Goal: Task Accomplishment & Management: Manage account settings

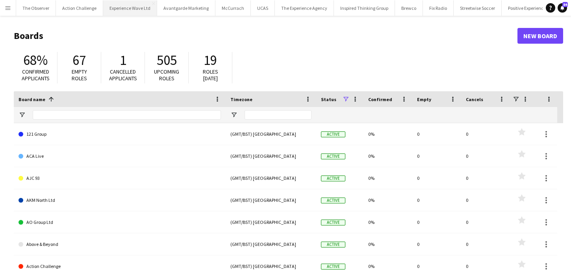
click at [141, 2] on button "Experience Wave Ltd Close" at bounding box center [130, 7] width 54 height 15
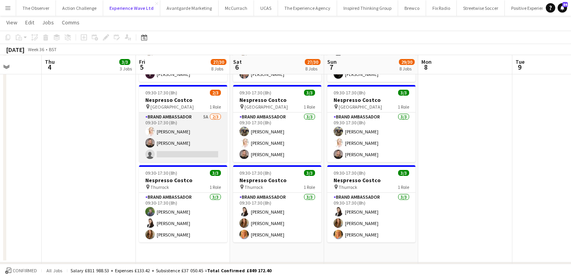
scroll to position [0, 243]
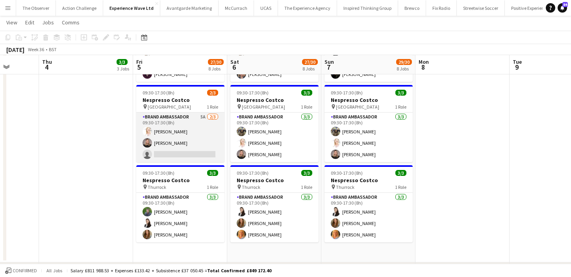
click at [211, 156] on app-card-role "Brand Ambassador 5A 2/3 09:30-17:30 (8h) Karen Salvin Ashleigh-Sue Moore single…" at bounding box center [180, 138] width 88 height 50
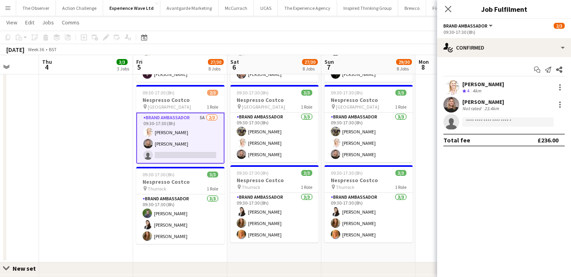
click at [487, 115] on app-invite-slot "single-neutral-actions" at bounding box center [504, 122] width 134 height 16
click at [487, 119] on input at bounding box center [507, 121] width 91 height 9
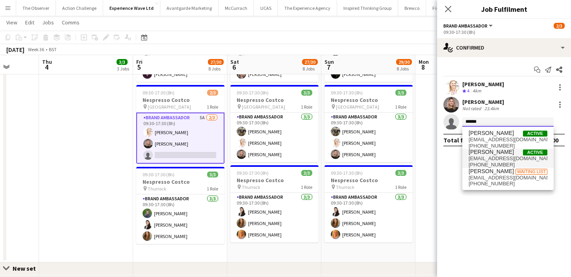
type input "******"
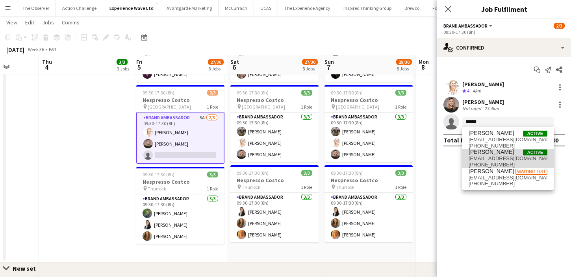
click at [487, 159] on span "phoebejordan0199@gmail.com" at bounding box center [508, 159] width 79 height 6
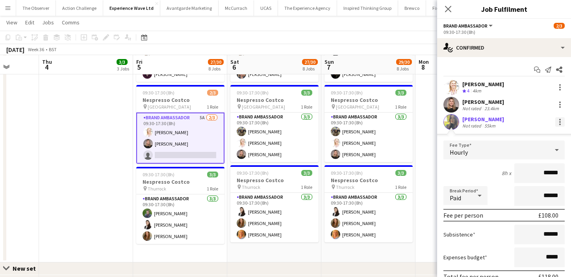
click at [558, 121] on div at bounding box center [559, 121] width 9 height 9
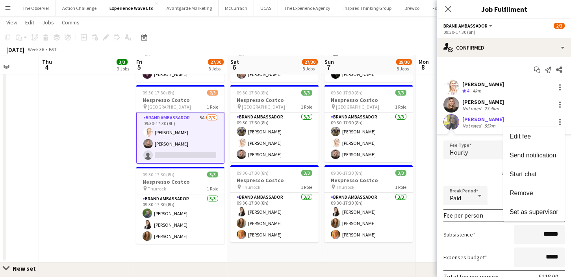
click at [453, 125] on div at bounding box center [285, 138] width 571 height 277
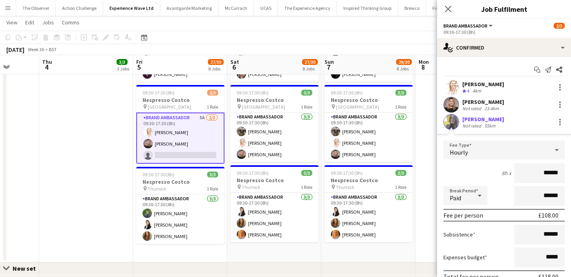
click at [453, 123] on app-user-avatar at bounding box center [451, 122] width 16 height 16
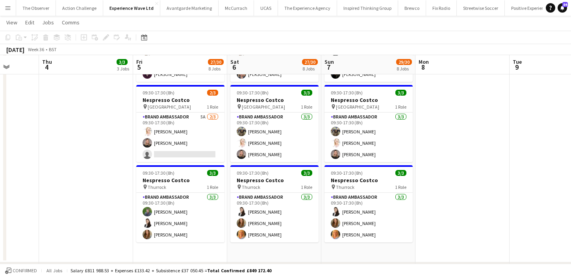
click at [11, 5] on app-icon "Menu" at bounding box center [8, 8] width 6 height 6
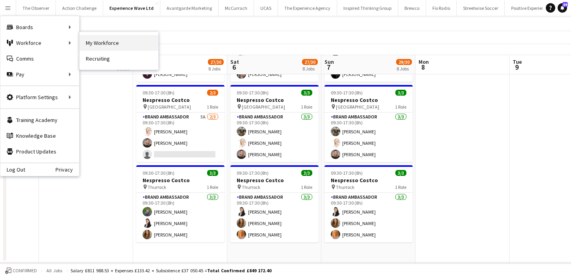
click at [98, 44] on link "My Workforce" at bounding box center [119, 43] width 79 height 16
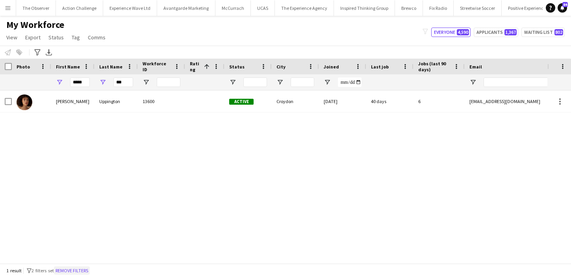
click at [83, 271] on button "Remove filters" at bounding box center [72, 271] width 36 height 9
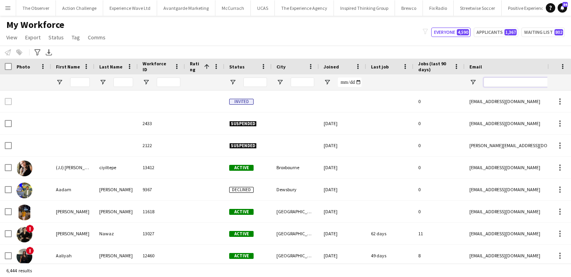
click at [509, 78] on input "Email Filter Input" at bounding box center [551, 82] width 134 height 9
paste input "**********"
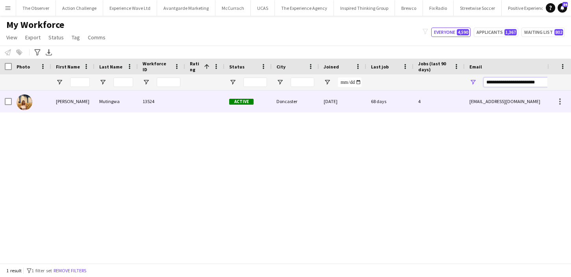
type input "**********"
click at [489, 99] on div "letishamutingwa@gmail.com" at bounding box center [544, 102] width 158 height 22
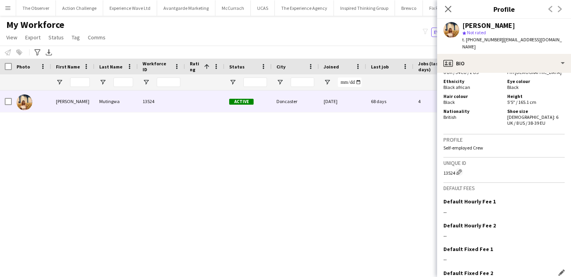
scroll to position [389, 0]
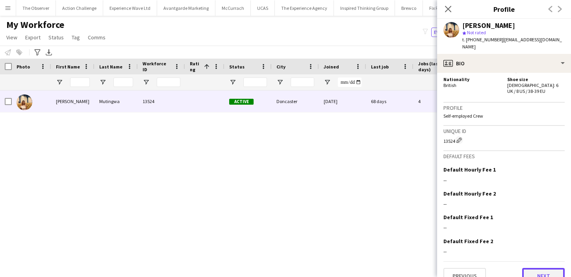
click at [532, 268] on button "Next" at bounding box center [543, 276] width 43 height 16
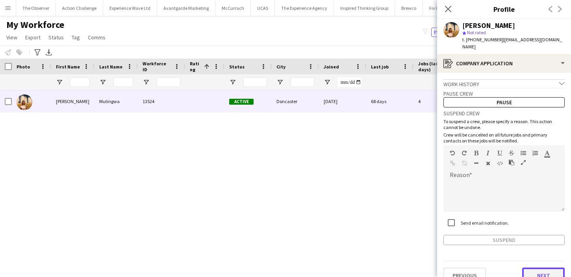
click at [539, 268] on button "Next" at bounding box center [543, 276] width 43 height 16
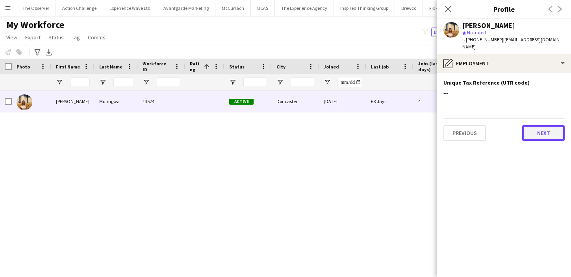
click at [553, 125] on button "Next" at bounding box center [543, 133] width 43 height 16
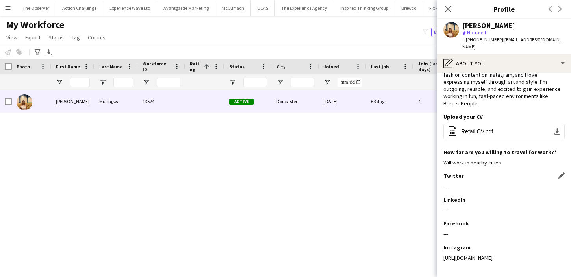
scroll to position [74, 0]
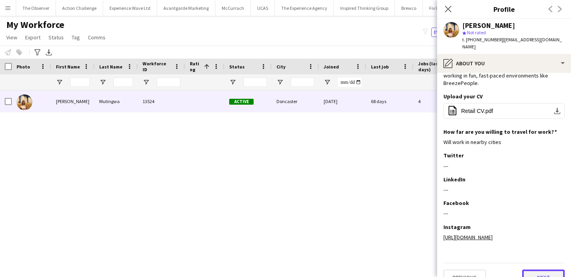
click at [534, 270] on button "Next" at bounding box center [543, 278] width 43 height 16
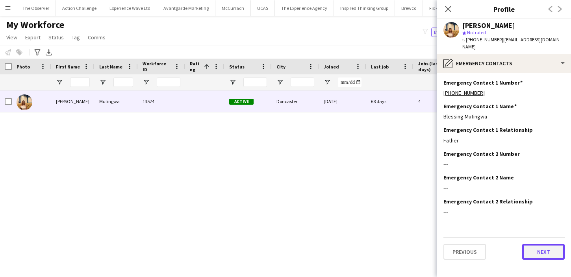
click at [536, 249] on button "Next" at bounding box center [543, 252] width 43 height 16
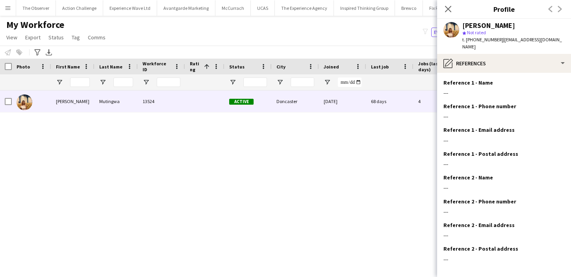
scroll to position [29, 0]
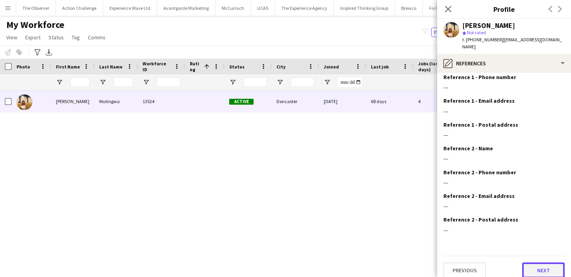
click at [538, 263] on button "Next" at bounding box center [543, 271] width 43 height 16
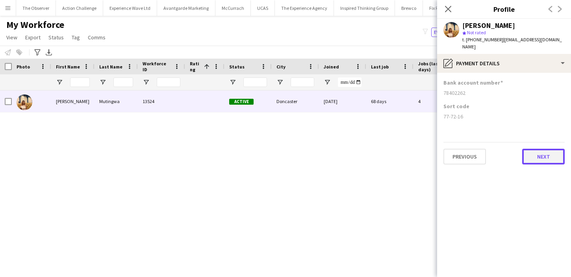
click at [545, 150] on button "Next" at bounding box center [543, 157] width 43 height 16
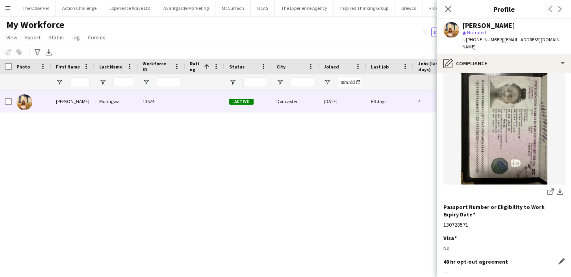
scroll to position [134, 0]
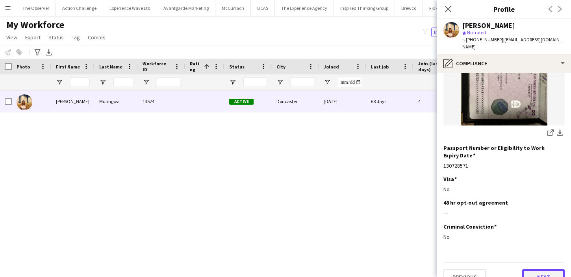
click at [547, 269] on button "Next" at bounding box center [543, 277] width 43 height 16
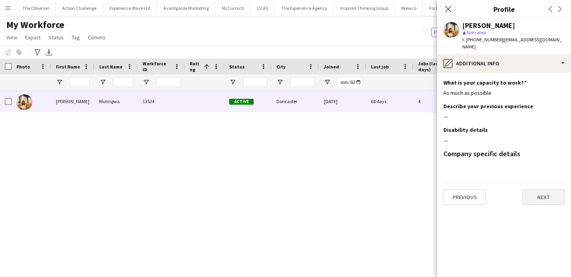
scroll to position [0, 0]
click at [541, 197] on button "Next" at bounding box center [543, 197] width 43 height 16
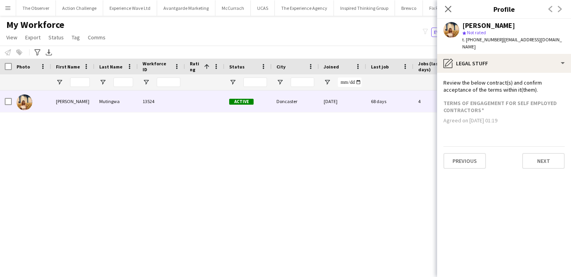
click at [540, 168] on app-section-data-types "Review the below contract(s) and confirm acceptance of the terms within it(them…" at bounding box center [504, 175] width 134 height 204
click at [540, 159] on button "Next" at bounding box center [543, 161] width 43 height 16
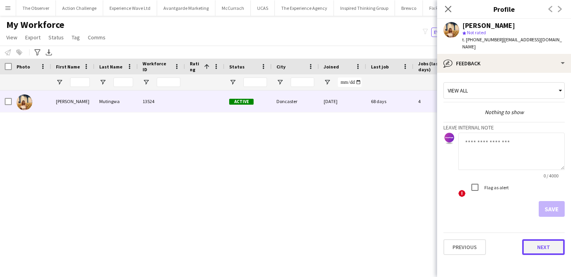
click at [538, 241] on button "Next" at bounding box center [543, 247] width 43 height 16
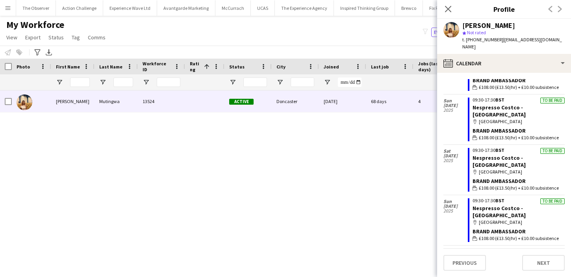
scroll to position [497, 0]
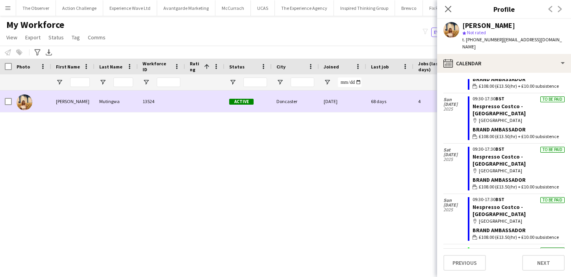
click at [351, 99] on div "30-05-2025" at bounding box center [342, 102] width 47 height 22
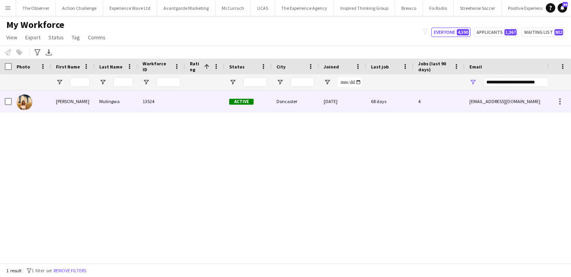
click at [351, 99] on div "30-05-2025" at bounding box center [342, 102] width 47 height 22
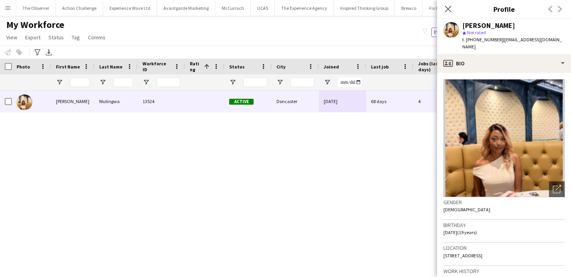
click at [490, 28] on div "Letisha Mutingwa" at bounding box center [488, 25] width 53 height 7
copy div "Mutingwa"
click at [518, 37] on span "| letishamutingwa@gmail.com" at bounding box center [512, 43] width 100 height 13
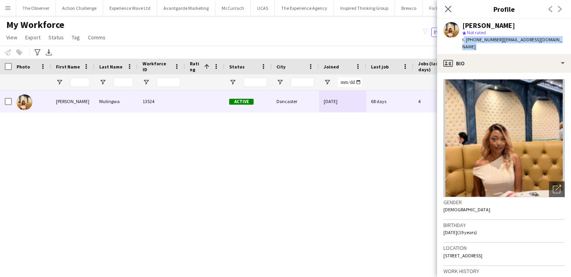
click at [518, 37] on span "| letishamutingwa@gmail.com" at bounding box center [512, 43] width 100 height 13
copy app-crew-profile "t. +447565888949 | letishamutingwa@gmail.com profile"
click at [137, 8] on button "Experience Wave Ltd Close" at bounding box center [130, 7] width 54 height 15
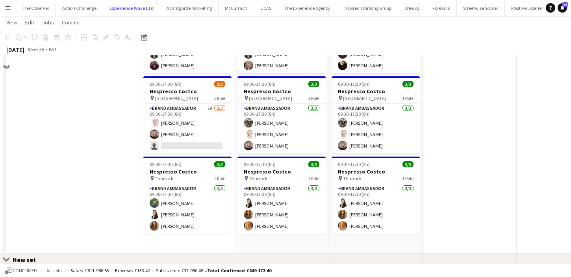
scroll to position [499, 0]
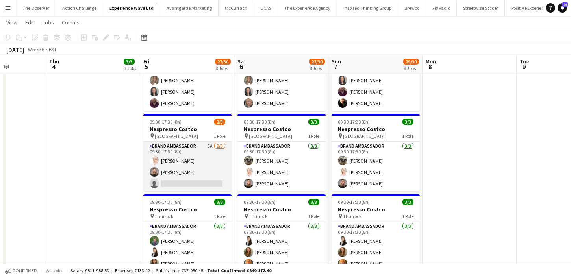
click at [208, 191] on app-card-role "Brand Ambassador 5A 2/3 09:30-17:30 (8h) Karen Salvin Ashleigh-Sue Moore single…" at bounding box center [187, 167] width 88 height 50
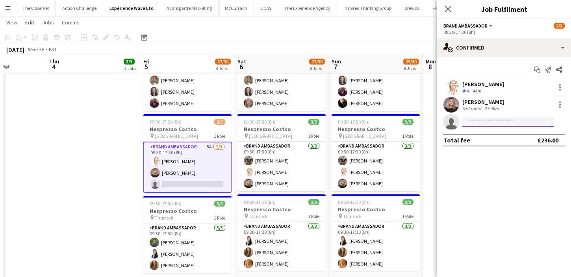
click at [483, 121] on input at bounding box center [507, 121] width 91 height 9
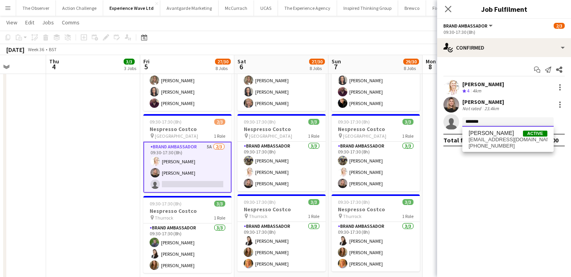
type input "*******"
click at [479, 138] on span "letishamutingwa@gmail.com" at bounding box center [508, 140] width 79 height 6
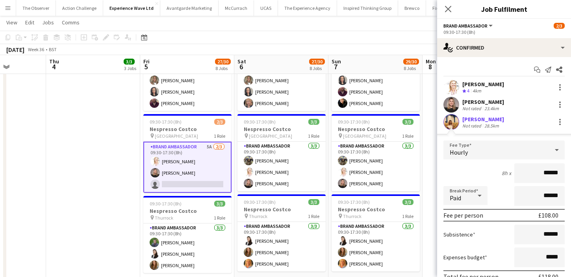
scroll to position [54, 0]
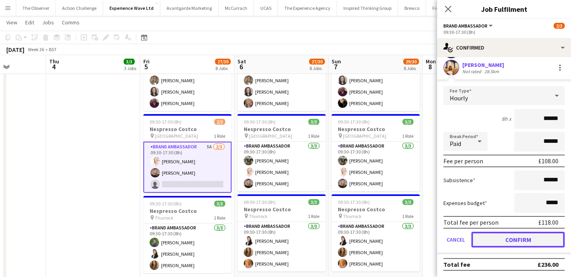
click at [513, 234] on button "Confirm" at bounding box center [517, 240] width 93 height 16
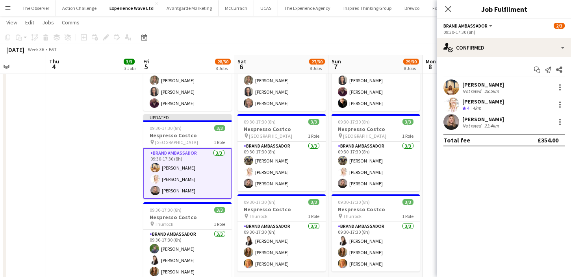
scroll to position [0, 0]
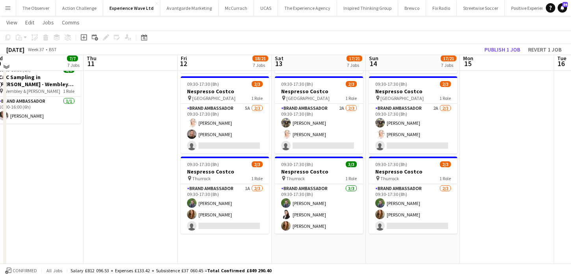
scroll to position [414, 0]
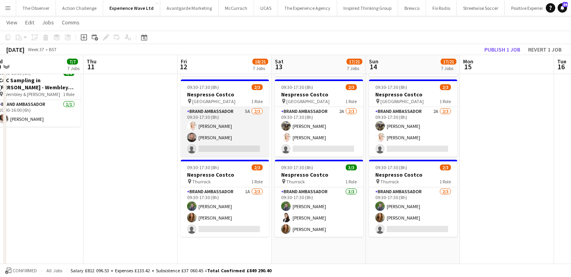
click at [244, 144] on app-card-role "Brand Ambassador 5A 2/3 09:30-17:30 (8h) Karen Salvin Ashleigh-Sue Moore single…" at bounding box center [225, 132] width 88 height 50
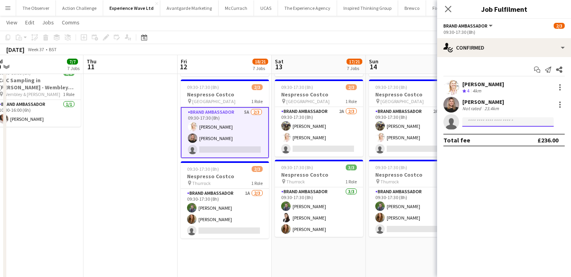
click at [470, 121] on input at bounding box center [507, 121] width 91 height 9
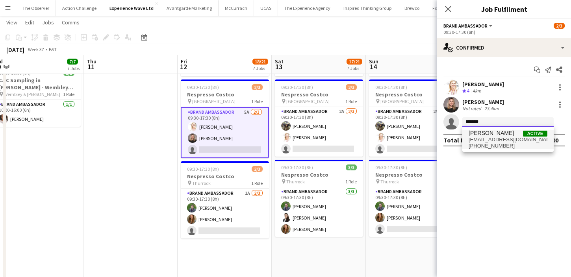
type input "*******"
click at [479, 143] on span "+447565888949" at bounding box center [508, 146] width 79 height 6
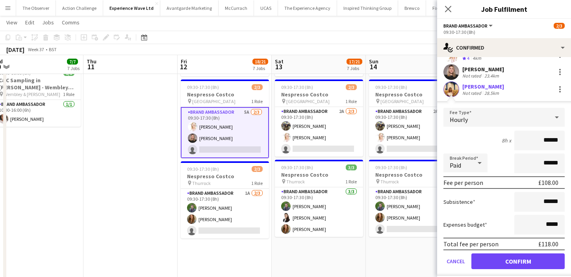
scroll to position [54, 0]
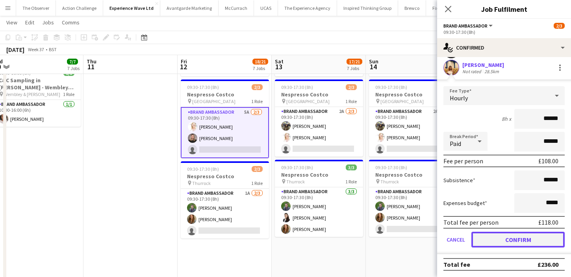
click at [506, 236] on button "Confirm" at bounding box center [517, 240] width 93 height 16
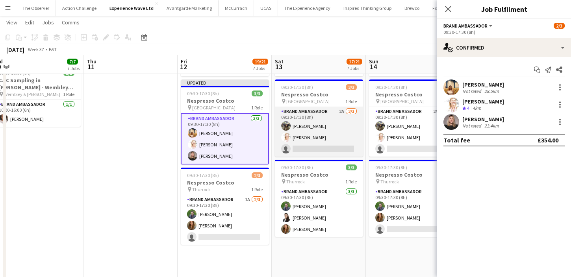
click at [337, 156] on app-card-role "Brand Ambassador 2A 2/3 09:30-17:30 (8h) Arti Amar Karen Salvin single-neutral-…" at bounding box center [319, 132] width 88 height 50
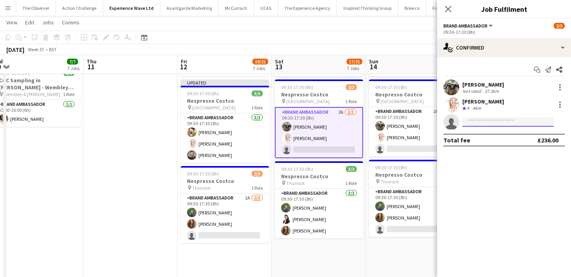
click at [488, 124] on input at bounding box center [507, 121] width 91 height 9
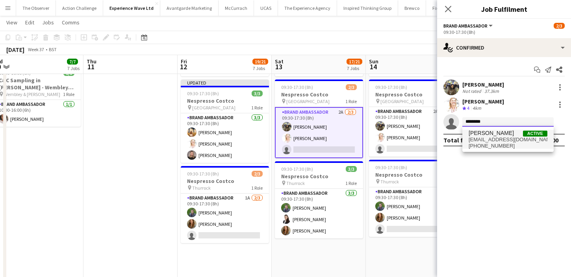
type input "*******"
click at [493, 133] on span "Letisha Mutingwa" at bounding box center [491, 133] width 45 height 7
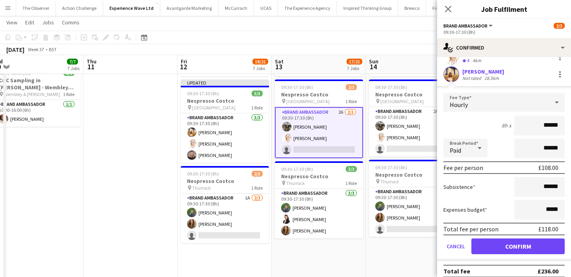
scroll to position [54, 0]
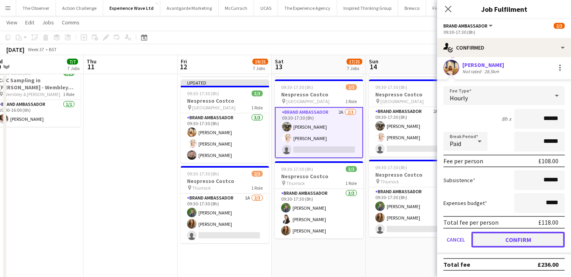
click at [499, 236] on button "Confirm" at bounding box center [517, 240] width 93 height 16
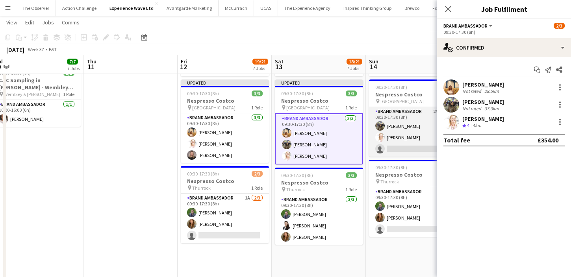
click at [389, 151] on app-card-role "Brand Ambassador 2A 2/3 09:30-17:30 (8h) Arti Amar Karen Salvin single-neutral-…" at bounding box center [413, 132] width 88 height 50
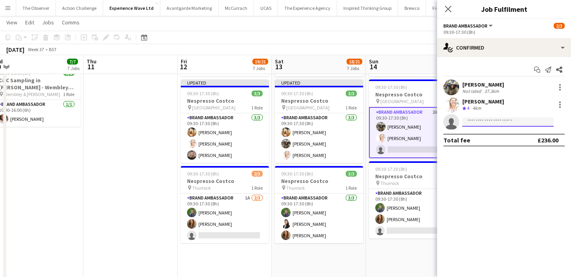
click at [502, 123] on input at bounding box center [507, 121] width 91 height 9
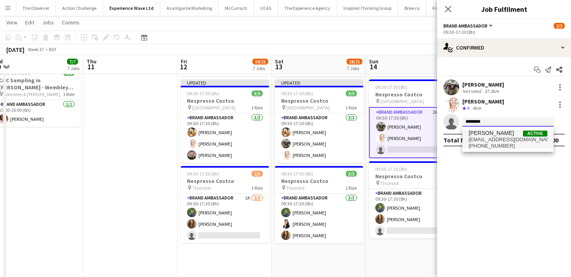
type input "*******"
click at [504, 135] on span "Letisha Mutingwa" at bounding box center [491, 133] width 45 height 7
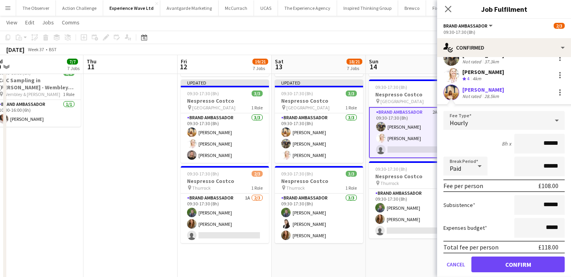
scroll to position [54, 0]
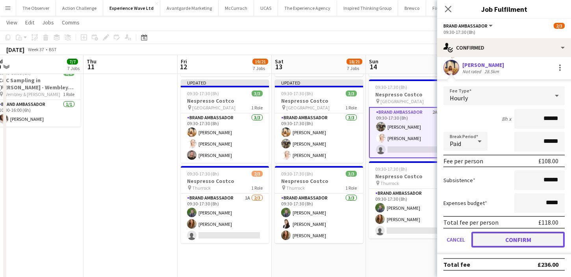
click at [522, 240] on button "Confirm" at bounding box center [517, 240] width 93 height 16
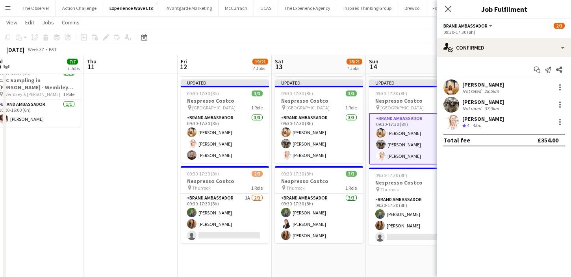
click at [393, 256] on app-date-cell "09:30-17:30 (8h) 2/3 Nespresso Costco pin Birmingham 1 Role Brand Ambassador 8A…" at bounding box center [413, 26] width 94 height 702
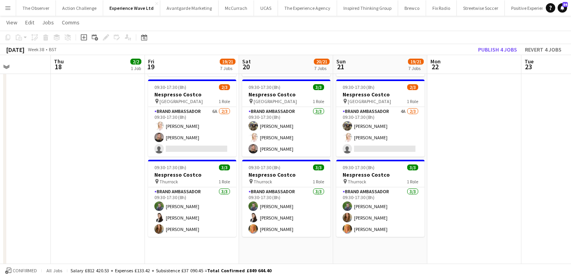
scroll to position [0, 327]
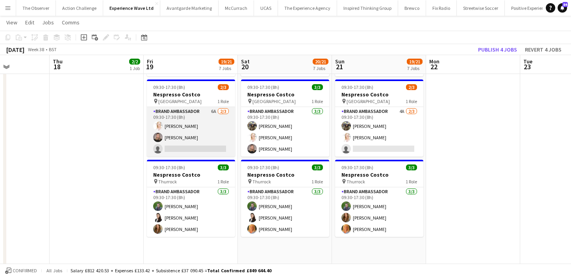
click at [208, 145] on app-card-role "Brand Ambassador 6A 2/3 09:30-17:30 (8h) Karen Salvin Ashleigh-Sue Moore single…" at bounding box center [191, 132] width 88 height 50
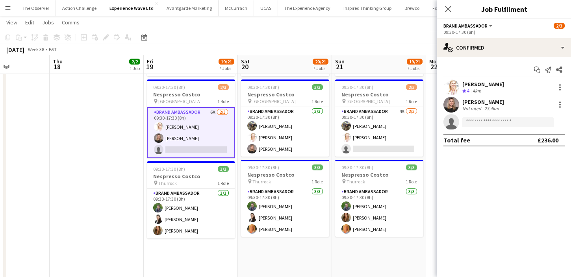
click at [486, 127] on app-invite-slot "single-neutral-actions" at bounding box center [504, 122] width 134 height 16
click at [485, 123] on input at bounding box center [507, 121] width 91 height 9
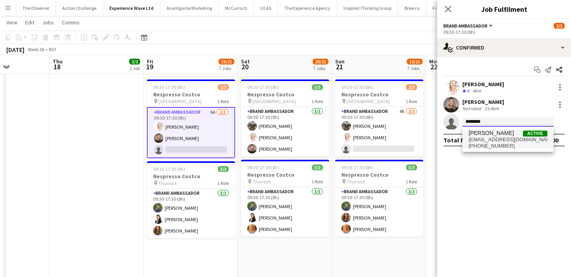
type input "*******"
click at [486, 138] on span "letishamutingwa@gmail.com" at bounding box center [508, 140] width 79 height 6
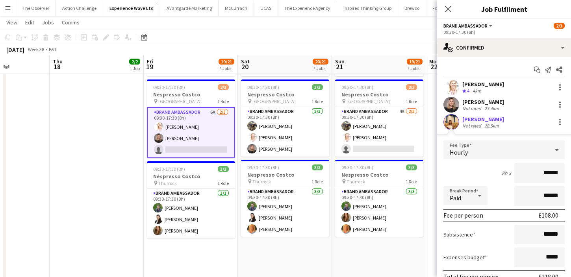
scroll to position [54, 0]
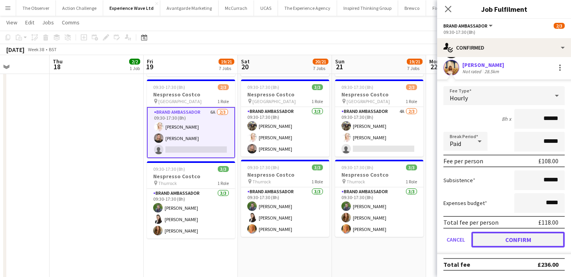
click at [503, 240] on button "Confirm" at bounding box center [517, 240] width 93 height 16
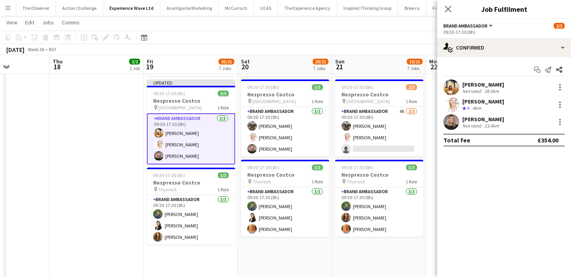
click at [356, 252] on app-date-cell "09:30-17:30 (8h) 3/3 Nespresso Costco pin Birmingham 1 Role Brand Ambassador 3/…" at bounding box center [379, 26] width 94 height 702
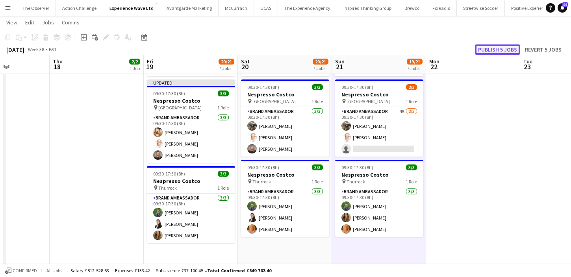
click at [481, 51] on button "Publish 5 jobs" at bounding box center [497, 50] width 45 height 10
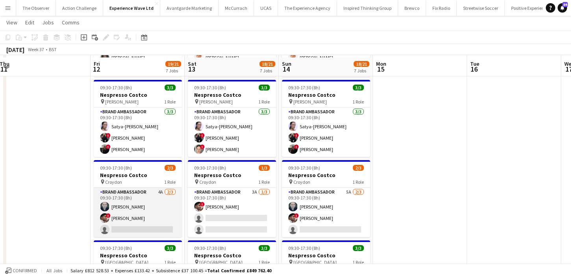
scroll to position [94, 0]
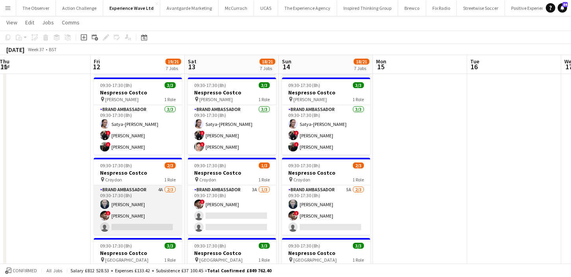
click at [169, 235] on app-card-role "Brand Ambassador 4A 2/3 09:30-17:30 (8h) david chittenden ! Waqar Butt single-n…" at bounding box center [138, 210] width 88 height 50
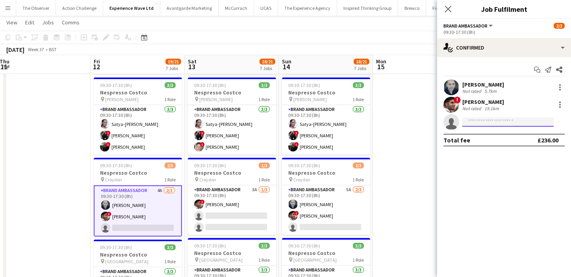
click at [475, 125] on input at bounding box center [507, 121] width 91 height 9
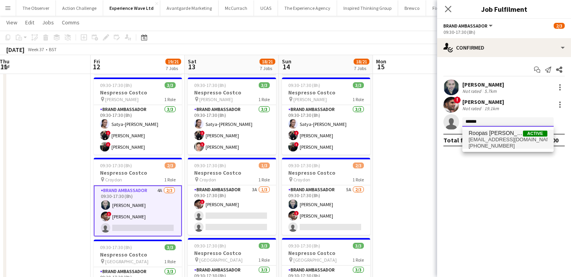
type input "******"
click at [502, 140] on span "roopasreddy777@gmail.com" at bounding box center [508, 140] width 79 height 6
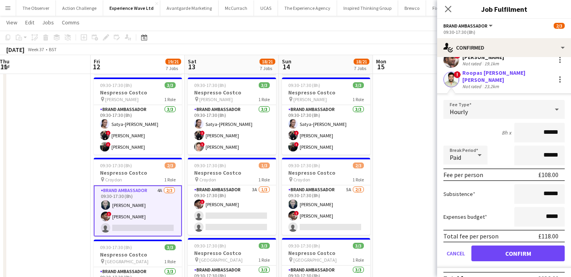
scroll to position [54, 0]
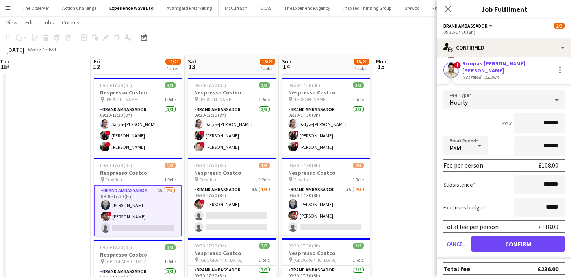
click at [510, 229] on form "Fee Type Hourly 8h x ****** Break Period Paid ****** Fee per person £108.00 Sub…" at bounding box center [504, 175] width 134 height 168
click at [510, 236] on button "Confirm" at bounding box center [517, 244] width 93 height 16
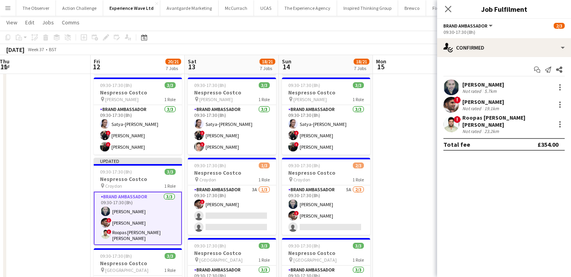
scroll to position [0, 0]
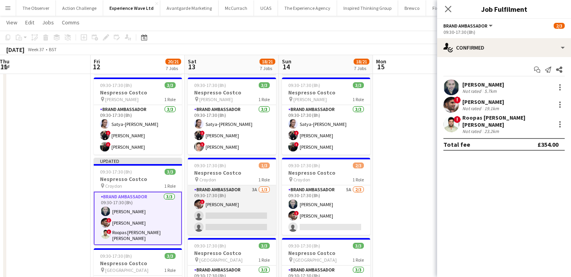
click at [252, 217] on app-card-role "Brand Ambassador 3A 1/3 09:30-17:30 (8h) ! Waqar Butt single-neutral-actions si…" at bounding box center [232, 210] width 88 height 50
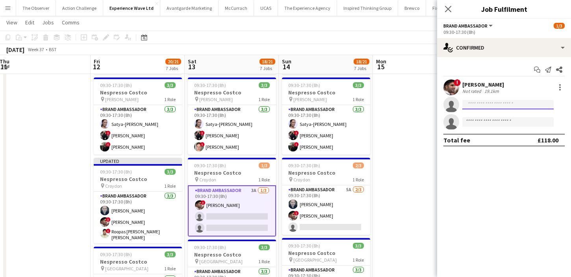
click at [508, 106] on input at bounding box center [507, 104] width 91 height 9
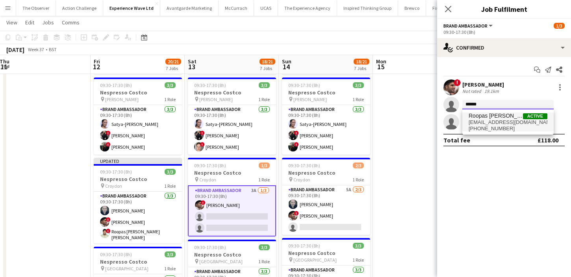
type input "******"
click at [519, 121] on span "roopasreddy777@gmail.com" at bounding box center [508, 122] width 79 height 6
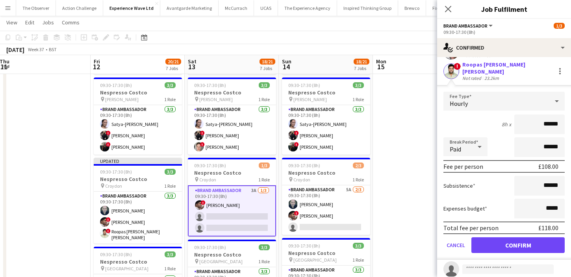
scroll to position [54, 0]
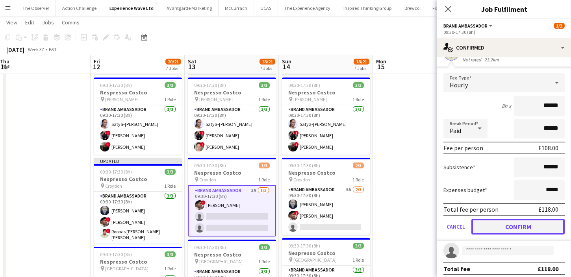
click at [525, 220] on button "Confirm" at bounding box center [517, 227] width 93 height 16
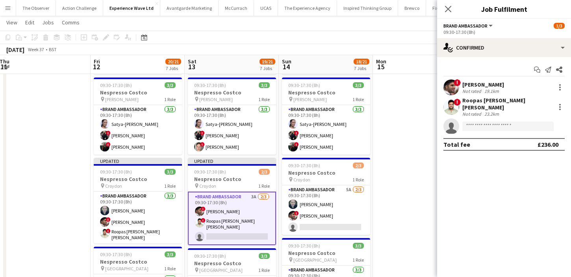
scroll to position [0, 0]
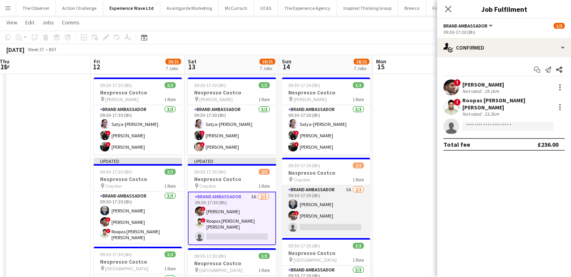
click at [357, 230] on app-card-role "Brand Ambassador 5A 2/3 09:30-17:30 (8h) david chittenden ! Waqar Butt single-n…" at bounding box center [326, 210] width 88 height 50
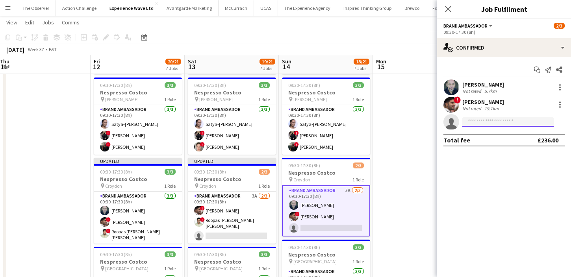
click at [484, 122] on input at bounding box center [507, 121] width 91 height 9
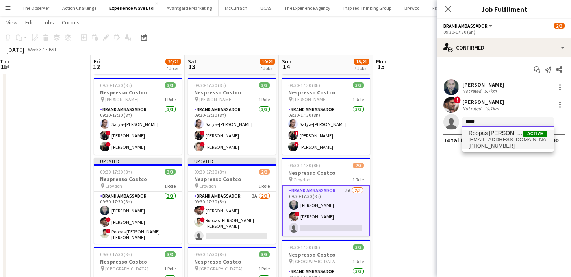
type input "*****"
click at [486, 131] on span "Roopas Paul Reddy Manukonda" at bounding box center [496, 133] width 54 height 7
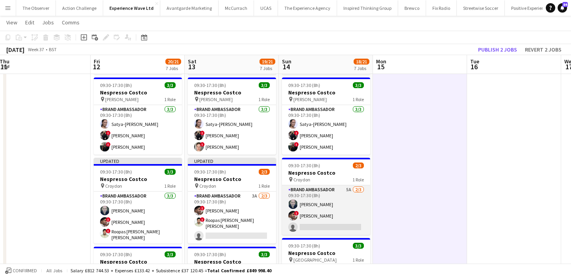
click at [349, 228] on app-card-role "Brand Ambassador 5A 2/3 09:30-17:30 (8h) david chittenden ! Waqar Butt single-n…" at bounding box center [326, 210] width 88 height 50
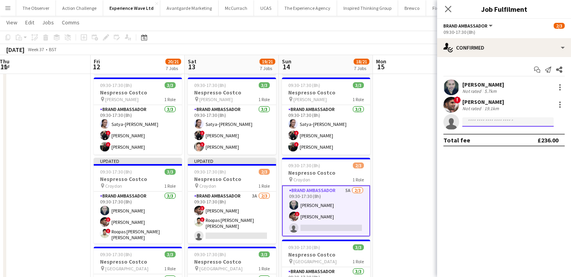
click at [489, 121] on input at bounding box center [507, 121] width 91 height 9
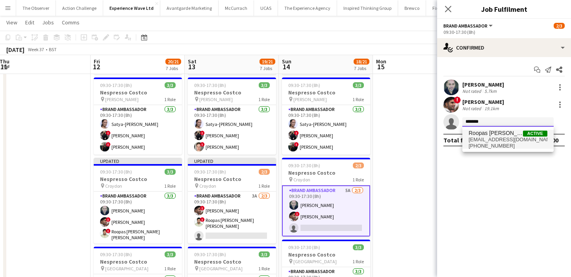
type input "******"
click at [501, 135] on span "Roopas Paul Reddy Manukonda" at bounding box center [496, 133] width 54 height 7
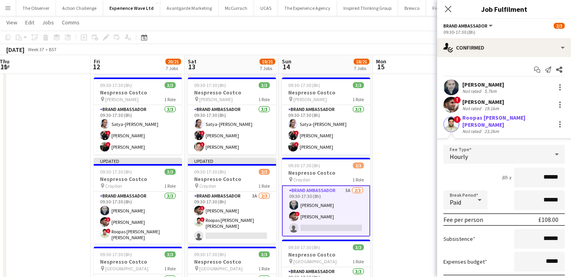
scroll to position [54, 0]
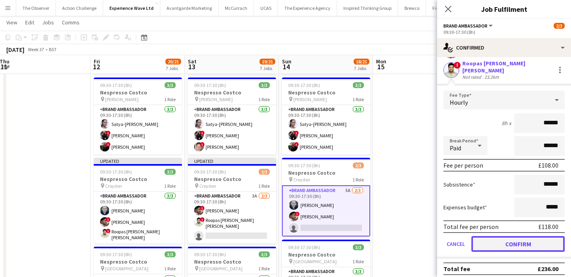
click at [522, 239] on button "Confirm" at bounding box center [517, 244] width 93 height 16
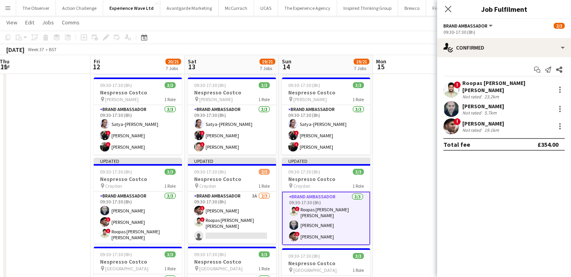
scroll to position [0, 0]
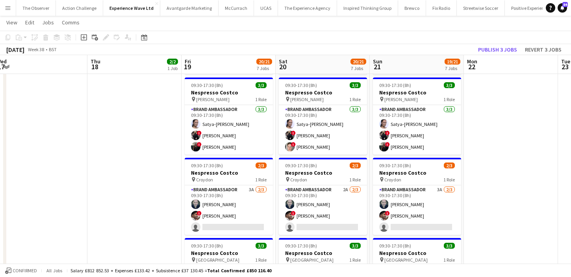
scroll to position [0, 389]
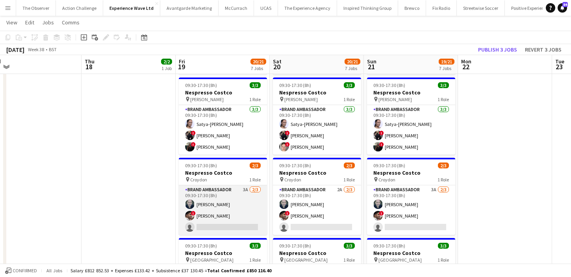
click at [259, 232] on app-card-role "Brand Ambassador 3A 2/3 09:30-17:30 (8h) david chittenden ! Waqar Butt single-n…" at bounding box center [223, 210] width 88 height 50
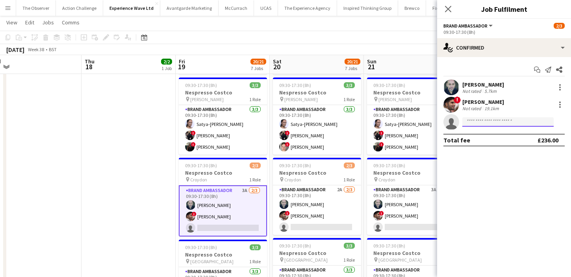
click at [517, 120] on input at bounding box center [507, 121] width 91 height 9
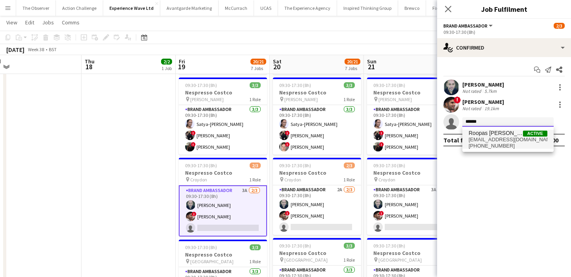
type input "******"
click at [519, 137] on span "roopasreddy777@gmail.com" at bounding box center [508, 140] width 79 height 6
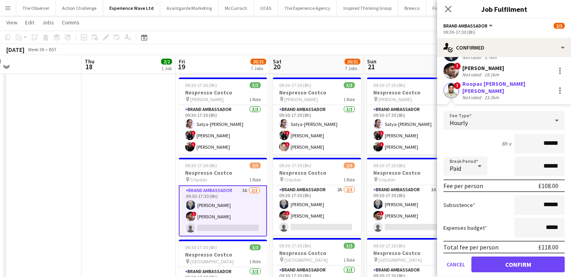
scroll to position [54, 0]
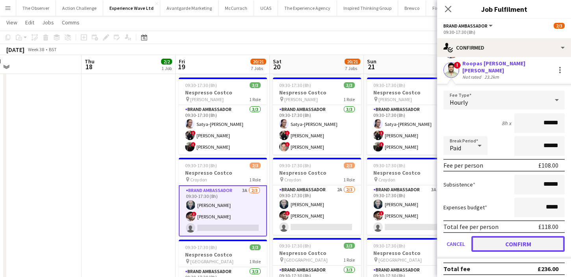
click at [533, 237] on button "Confirm" at bounding box center [517, 244] width 93 height 16
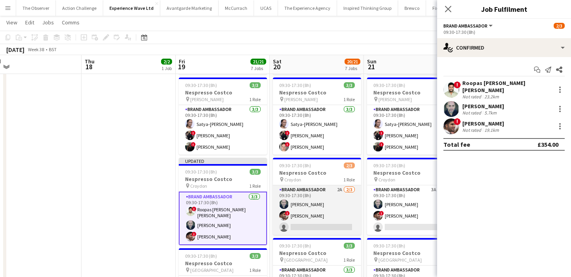
click at [331, 233] on app-card-role "Brand Ambassador 2A 2/3 09:30-17:30 (8h) david chittenden ! Waqar Butt single-n…" at bounding box center [317, 210] width 88 height 50
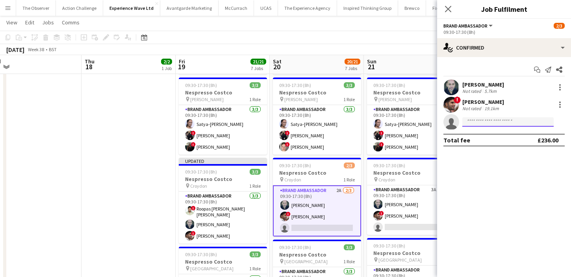
click at [480, 117] on input at bounding box center [507, 121] width 91 height 9
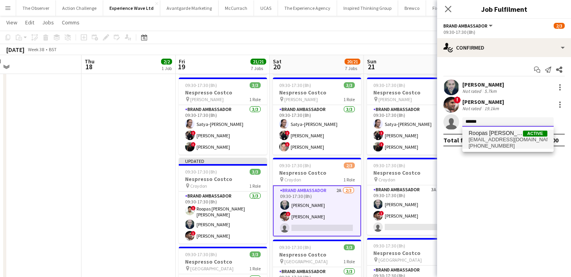
type input "******"
click at [477, 139] on span "roopasreddy777@gmail.com" at bounding box center [508, 140] width 79 height 6
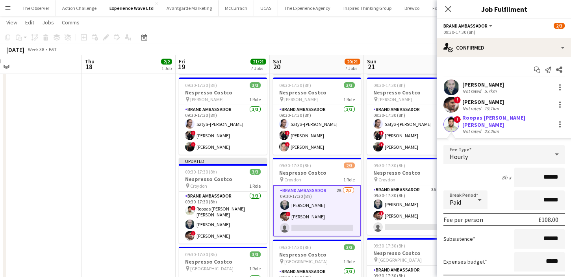
scroll to position [54, 0]
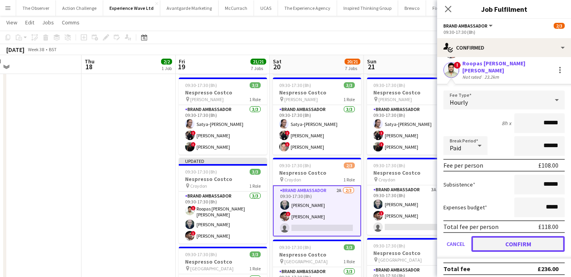
click at [512, 236] on button "Confirm" at bounding box center [517, 244] width 93 height 16
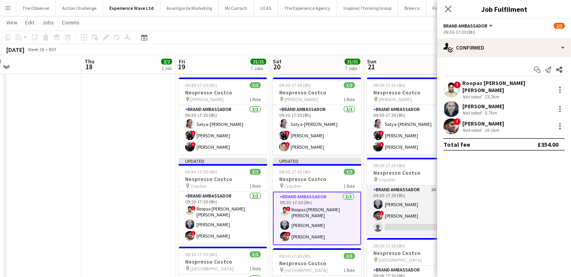
click at [419, 230] on app-card-role "Brand Ambassador 3A 2/3 09:30-17:30 (8h) david chittenden ! Waqar Butt single-n…" at bounding box center [411, 210] width 88 height 50
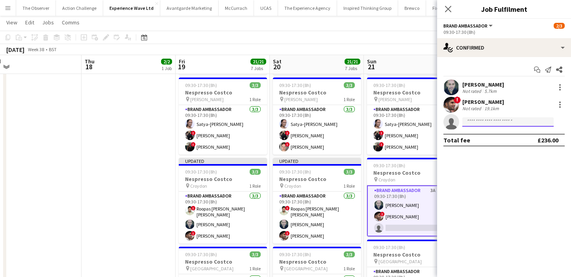
click at [498, 121] on input at bounding box center [507, 121] width 91 height 9
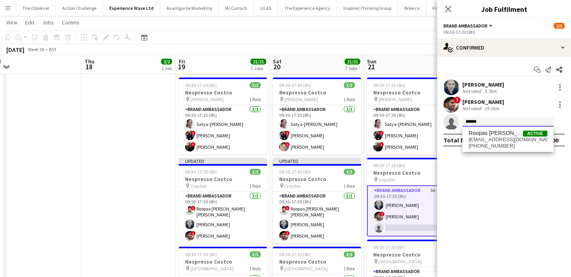
type input "******"
click at [494, 138] on span "roopasreddy777@gmail.com" at bounding box center [508, 140] width 79 height 6
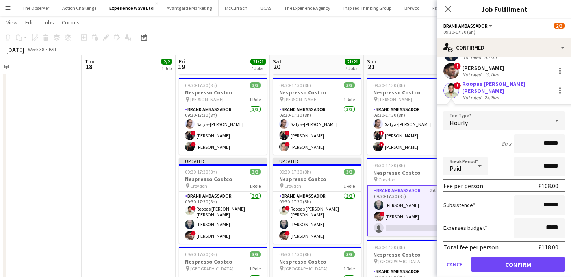
scroll to position [51, 0]
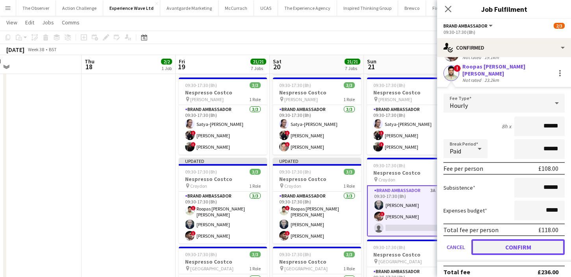
click at [534, 239] on button "Confirm" at bounding box center [517, 247] width 93 height 16
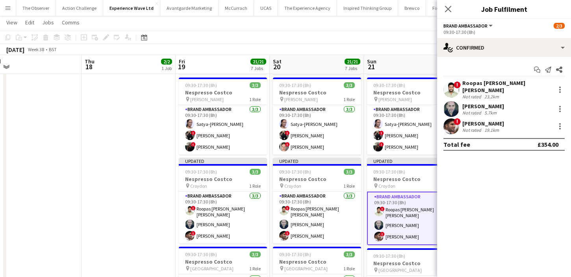
scroll to position [0, 0]
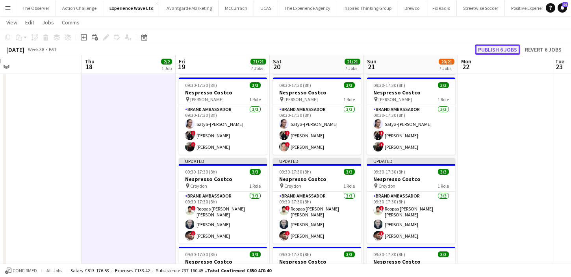
click at [505, 48] on button "Publish 6 jobs" at bounding box center [497, 50] width 45 height 10
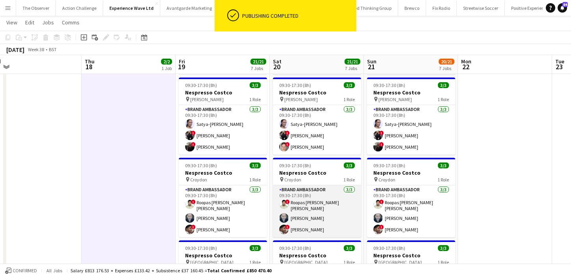
click at [319, 198] on app-card-role "Brand Ambassador 3/3 09:30-17:30 (8h) ! Roopas Paul Reddy Manukonda david chitt…" at bounding box center [317, 211] width 88 height 52
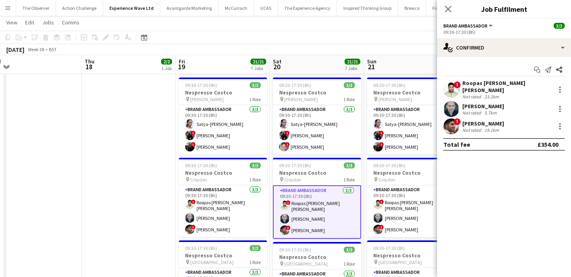
click at [454, 87] on app-user-avatar at bounding box center [451, 90] width 16 height 16
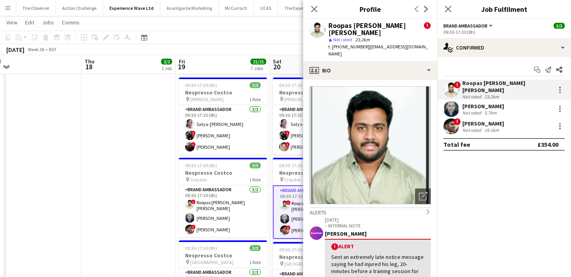
click at [454, 87] on app-user-avatar at bounding box center [451, 90] width 16 height 16
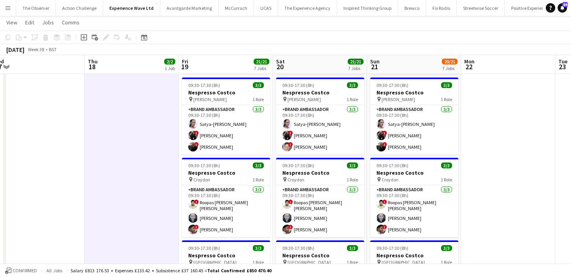
scroll to position [0, 386]
click at [12, 12] on button "Menu" at bounding box center [8, 8] width 16 height 16
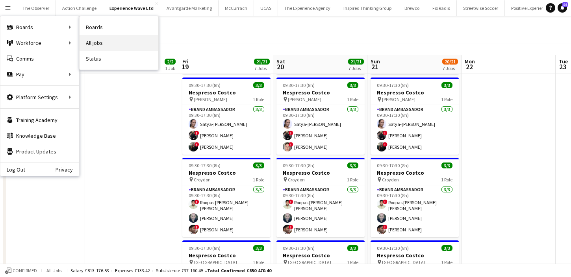
click at [99, 46] on link "All jobs" at bounding box center [119, 43] width 79 height 16
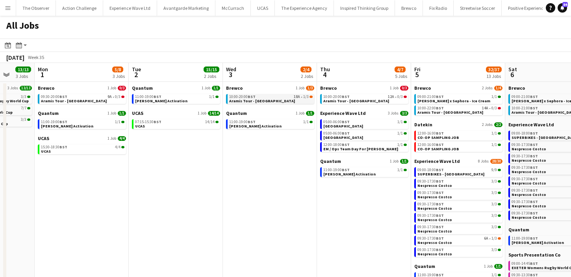
click at [284, 104] on app-brief-job-card "10:00-20:00 BST 18A • 1/3 Aramis Tour - Birmingham" at bounding box center [270, 99] width 88 height 10
click at [283, 102] on link "10:00-20:00 BST 18A • 1/3 Aramis Tour - Birmingham" at bounding box center [270, 98] width 83 height 9
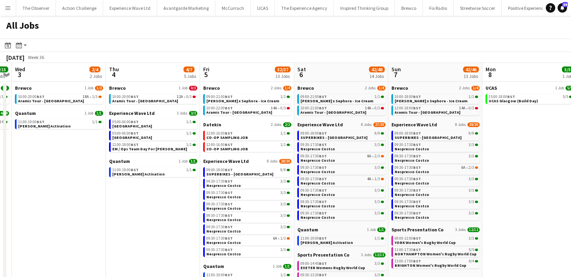
scroll to position [0, 282]
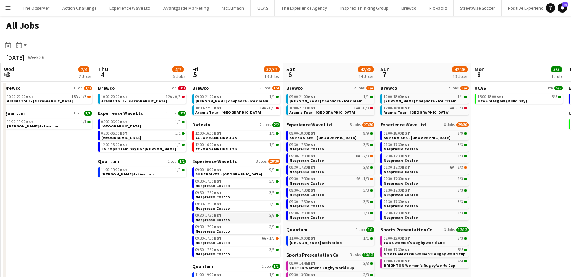
click at [239, 218] on link "09:30-17:30 BST 3/3 Nespresso Costco" at bounding box center [236, 217] width 83 height 9
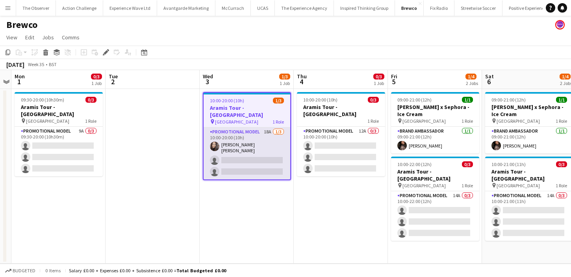
click at [281, 147] on app-card-role "Promotional Model 18A [DATE] 10:00-20:00 (10h) [PERSON_NAME] [PERSON_NAME] sing…" at bounding box center [247, 154] width 87 height 52
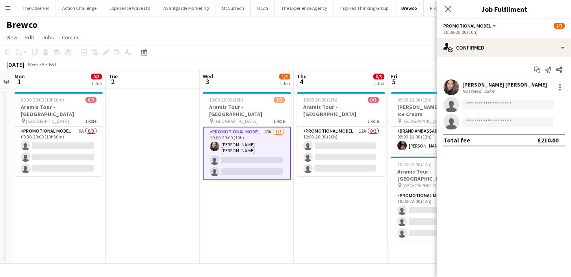
click at [284, 209] on app-date-cell "10:00-20:00 (10h) 1/3 Aramis Tour - [GEOGRAPHIC_DATA] pin Birmingham 1 Role Pro…" at bounding box center [247, 176] width 94 height 175
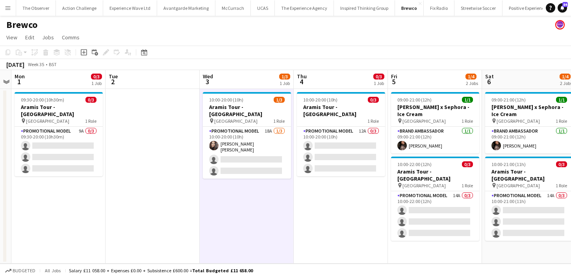
click at [14, 12] on button "Menu" at bounding box center [8, 8] width 16 height 16
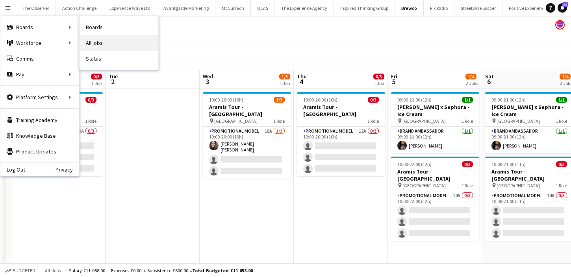
click at [92, 43] on link "All jobs" at bounding box center [119, 43] width 79 height 16
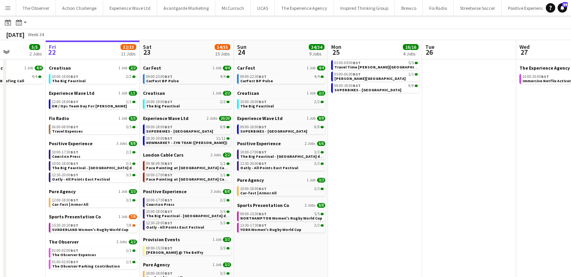
scroll to position [45, 0]
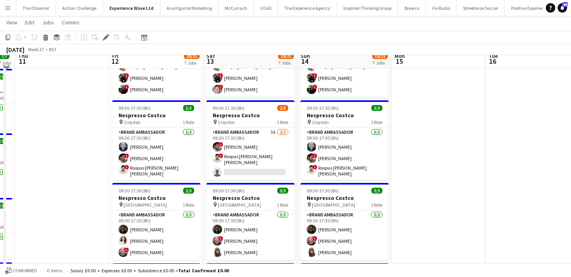
scroll to position [146, 0]
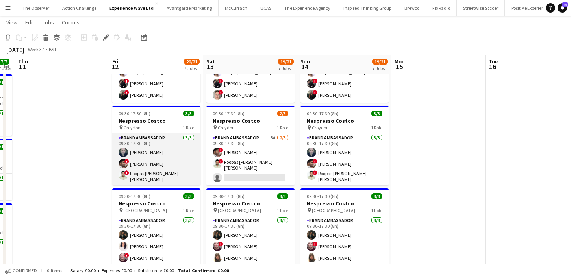
click at [193, 175] on app-card-role "Brand Ambassador 3/3 09:30-17:30 (8h) david chittenden ! Waqar Butt ! Roopas Pa…" at bounding box center [156, 160] width 88 height 52
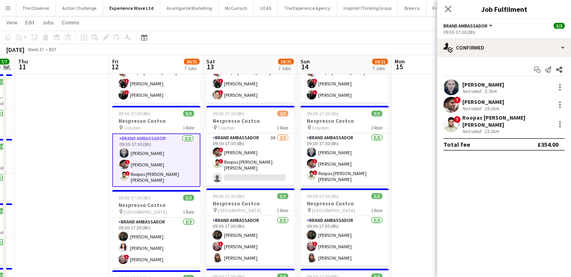
click at [453, 125] on app-user-avatar at bounding box center [451, 125] width 16 height 16
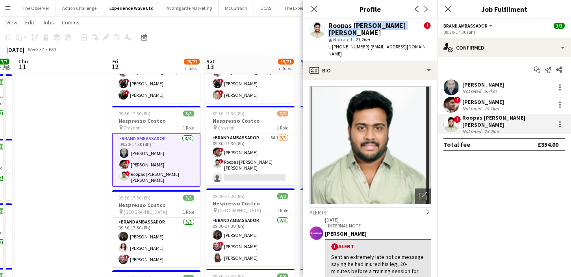
drag, startPoint x: 368, startPoint y: 31, endPoint x: 354, endPoint y: 24, distance: 16.2
click at [354, 24] on div "Roopas Paul Reddy Manukonda" at bounding box center [375, 29] width 95 height 14
copy div "Paul Reddy Manukonda"
click at [395, 48] on span "| roopasreddy777@gmail.com" at bounding box center [378, 50] width 100 height 13
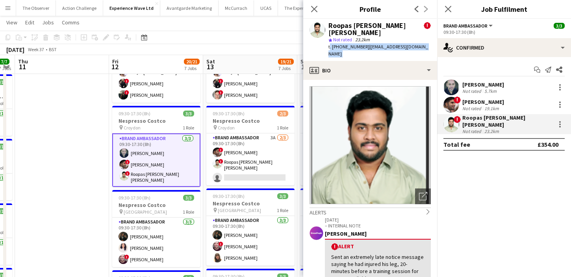
click at [395, 48] on span "| roopasreddy777@gmail.com" at bounding box center [378, 50] width 100 height 13
copy app-crew-profile "t. +447721896363 | roopasreddy777@gmail.com profile"
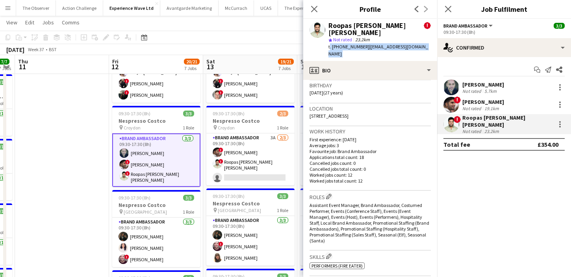
scroll to position [206, 0]
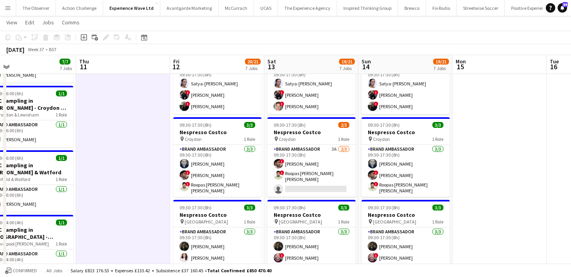
scroll to position [0, 175]
